Goal: Task Accomplishment & Management: Complete application form

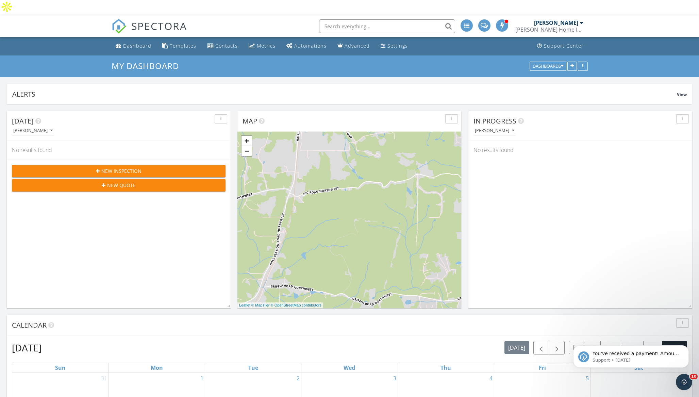
click at [119, 167] on span "New Inspection" at bounding box center [121, 170] width 40 height 7
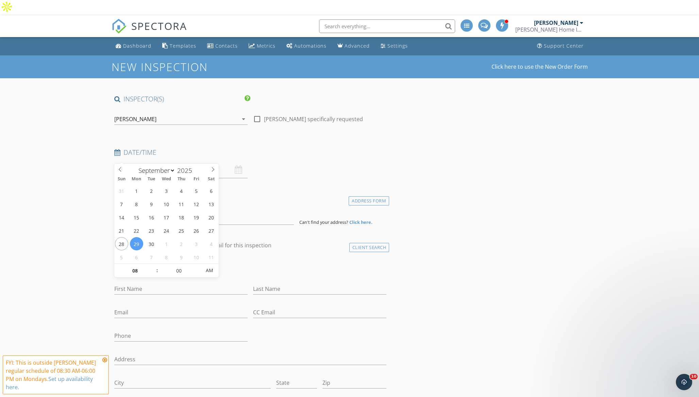
click at [151, 162] on input "09/29/2025 8:00 AM" at bounding box center [180, 170] width 133 height 17
click at [213, 170] on icon at bounding box center [213, 169] width 2 height 4
select select "8"
type input "09/30/2025 8:00 AM"
click at [181, 271] on input "00" at bounding box center [179, 271] width 42 height 14
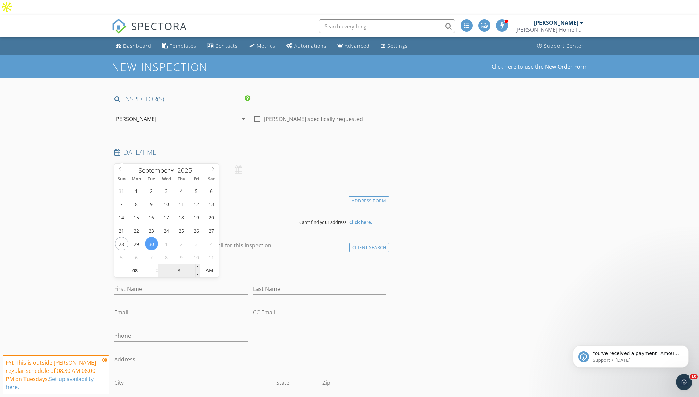
type input "30"
type input "09/30/2025 8:30 AM"
click at [253, 195] on h4 "Location" at bounding box center [250, 199] width 273 height 9
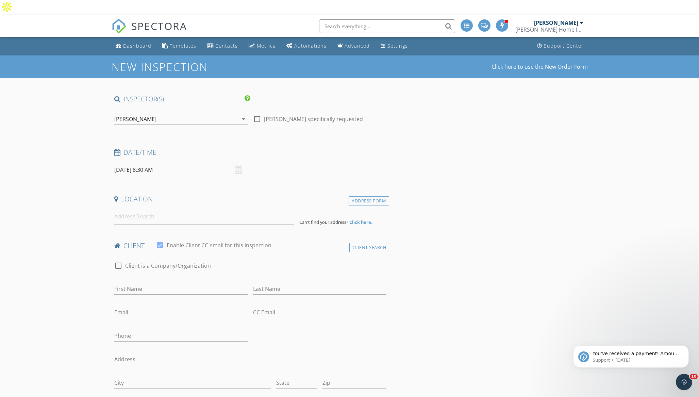
click at [257, 113] on div at bounding box center [257, 119] width 12 height 12
checkbox input "true"
click at [141, 208] on input at bounding box center [204, 216] width 180 height 17
type input "246 Hufstetler Rd NE, Resaca, GA, USA"
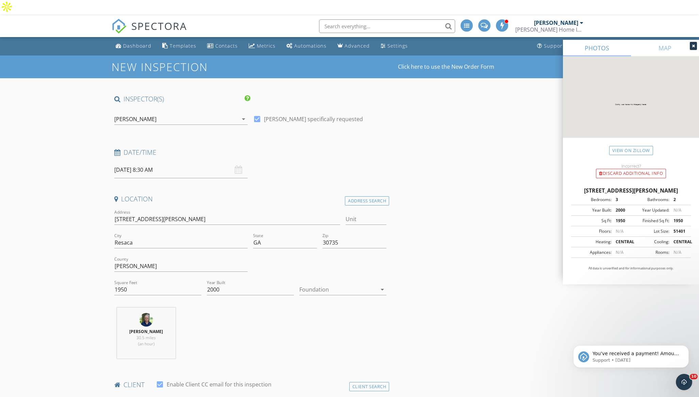
click at [338, 284] on div at bounding box center [338, 289] width 78 height 11
click at [332, 324] on div "Crawlspace" at bounding box center [343, 326] width 76 height 8
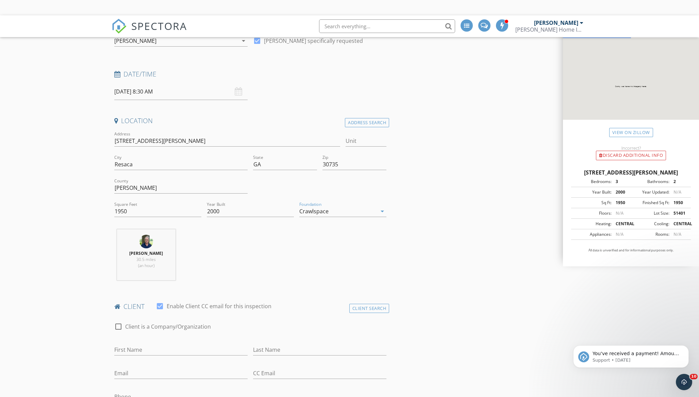
scroll to position [109, 0]
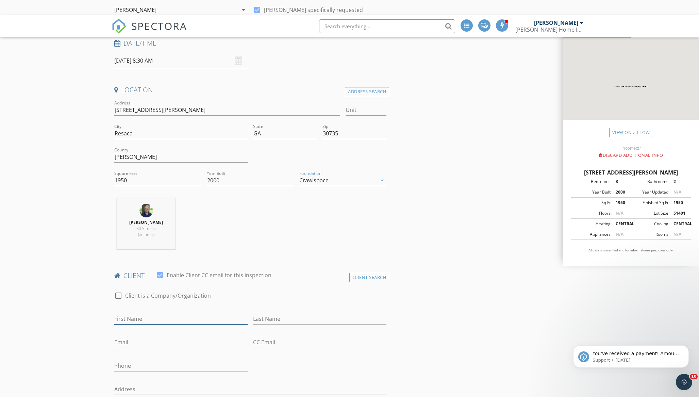
click at [145, 313] on input "First Name" at bounding box center [180, 318] width 133 height 11
type input "Logan"
type input "Dillard"
click at [138, 337] on input "Email" at bounding box center [180, 342] width 133 height 11
type input "ladillard75@gmail.com"
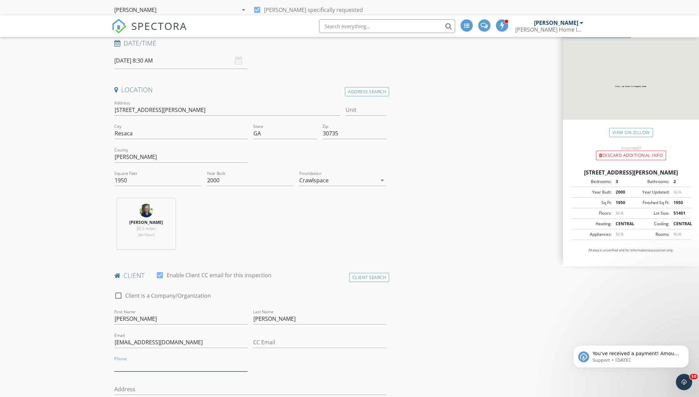
click at [117, 360] on input "Phone" at bounding box center [180, 365] width 133 height 11
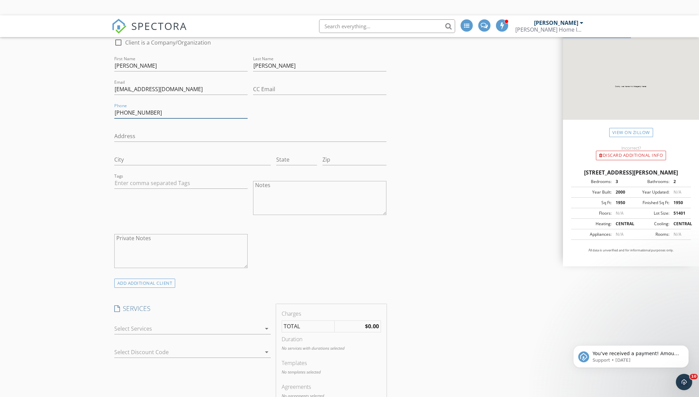
scroll to position [365, 0]
type input "706-537-5672"
click at [124, 320] on div at bounding box center [187, 325] width 147 height 11
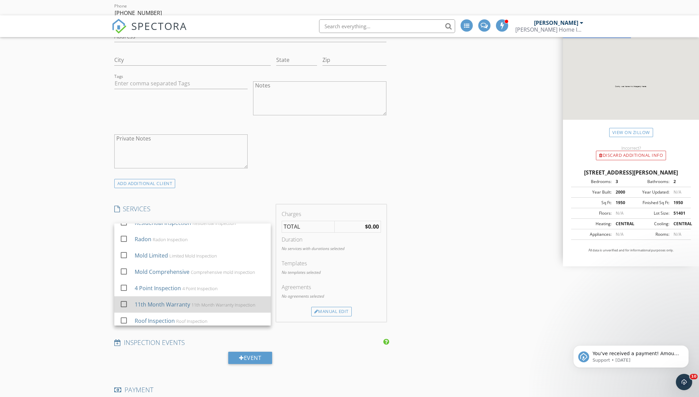
scroll to position [0, 0]
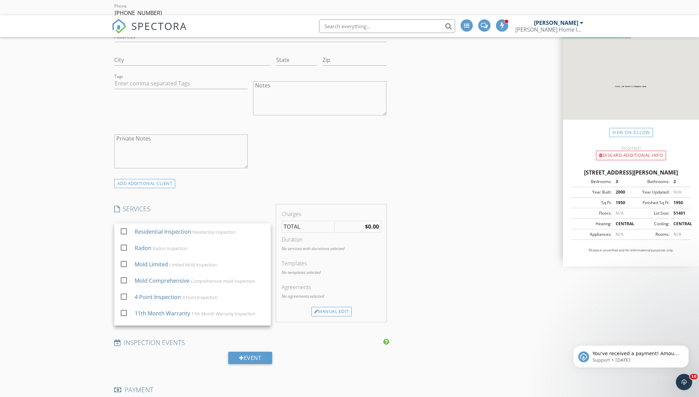
click at [60, 240] on div "New Inspection Click here to use the New Order Form INSPECTOR(S) check_box Rich…" at bounding box center [349, 313] width 699 height 1440
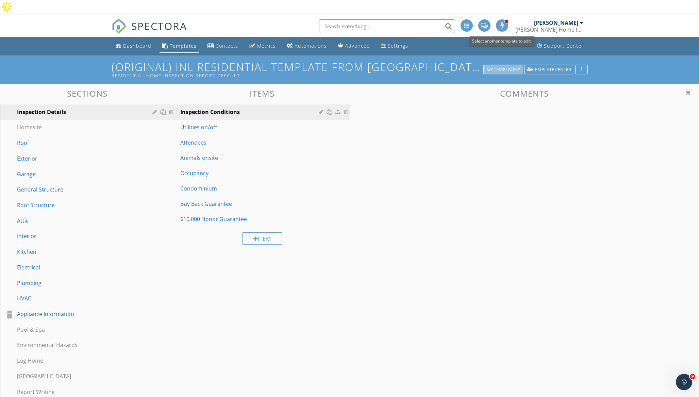
click at [495, 67] on div "My Templates" at bounding box center [503, 69] width 34 height 5
